Goal: Navigation & Orientation: Find specific page/section

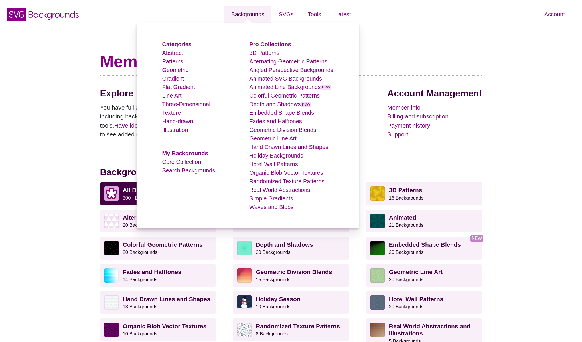
click at [245, 12] on link "Backgrounds" at bounding box center [248, 14] width 48 height 17
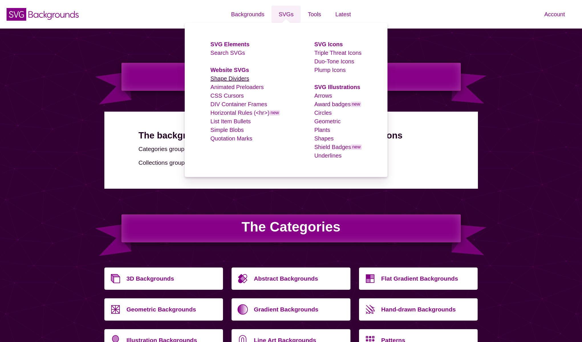
click at [230, 76] on link "Shape Dividers" at bounding box center [230, 78] width 39 height 6
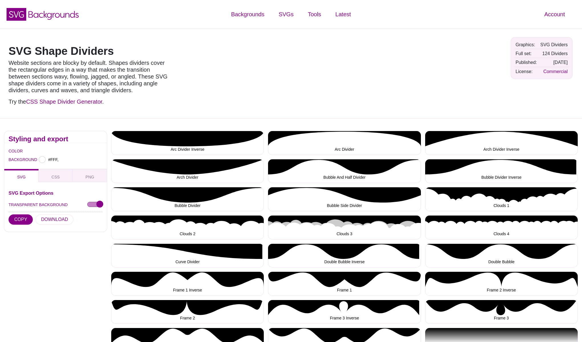
type input "#FFFFFF"
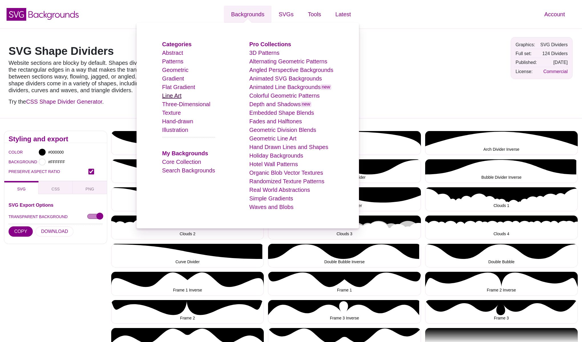
click at [178, 95] on link "Line Art" at bounding box center [171, 95] width 19 height 6
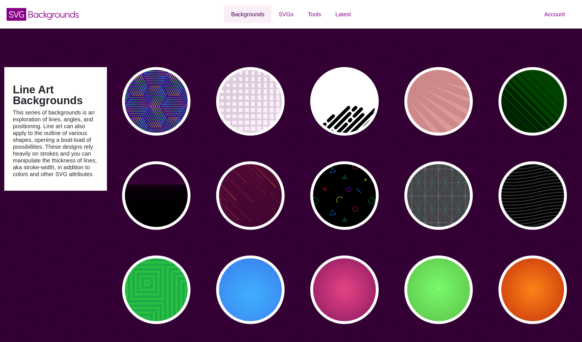
type input "#450057"
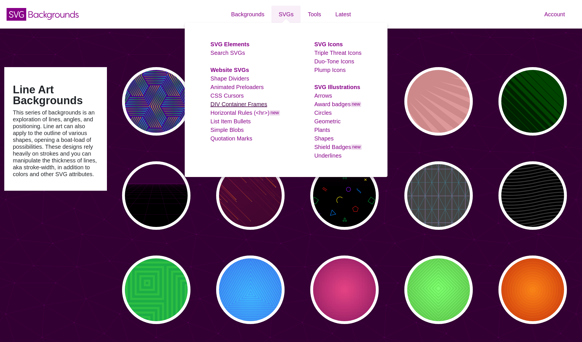
click at [226, 105] on link "DIV Container Frames" at bounding box center [239, 104] width 57 height 6
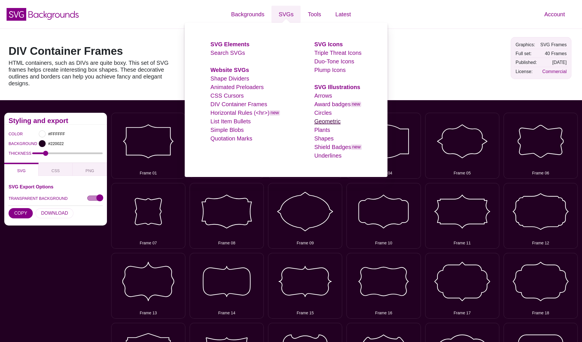
click at [333, 124] on link "Geometric" at bounding box center [328, 121] width 26 height 6
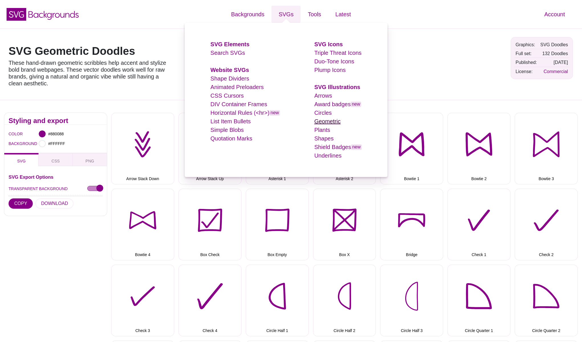
click at [330, 120] on link "Geometric" at bounding box center [328, 121] width 26 height 6
click at [328, 113] on link "Circles" at bounding box center [323, 113] width 17 height 6
